Goal: Find specific page/section: Find specific page/section

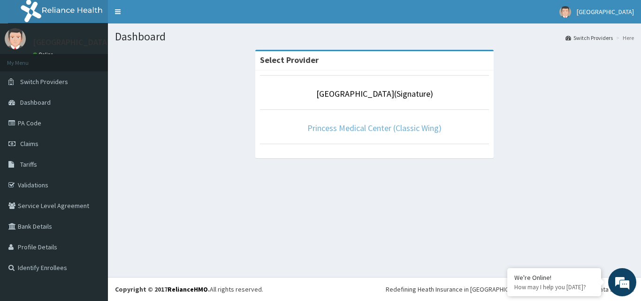
click at [373, 124] on link "Princess Medical Center (Classic Wing)" at bounding box center [374, 127] width 134 height 11
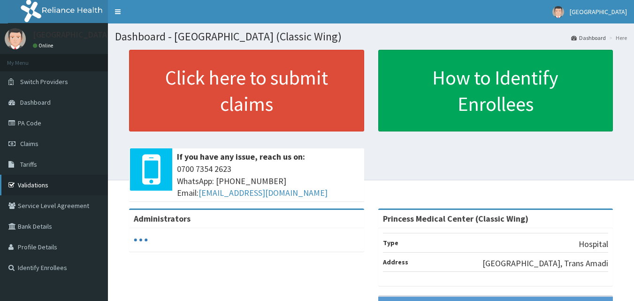
click at [31, 183] on link "Validations" at bounding box center [54, 184] width 108 height 21
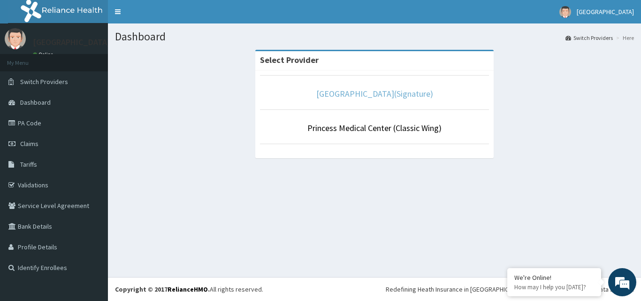
click at [339, 91] on link "[GEOGRAPHIC_DATA](Signature)" at bounding box center [374, 93] width 117 height 11
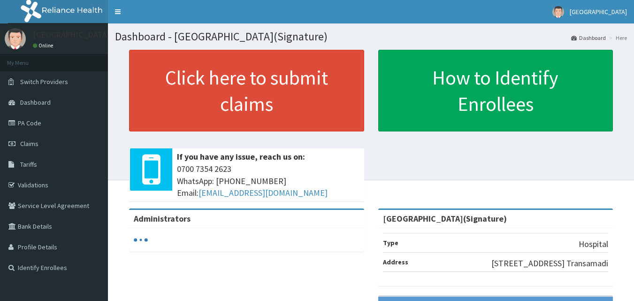
click at [32, 182] on link "Validations" at bounding box center [54, 184] width 108 height 21
